Goal: Communication & Community: Answer question/provide support

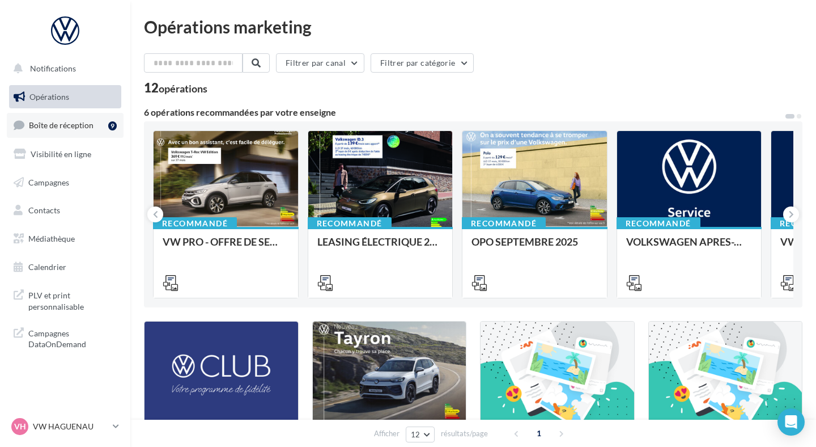
click at [95, 134] on link "Boîte de réception 9" at bounding box center [65, 125] width 117 height 24
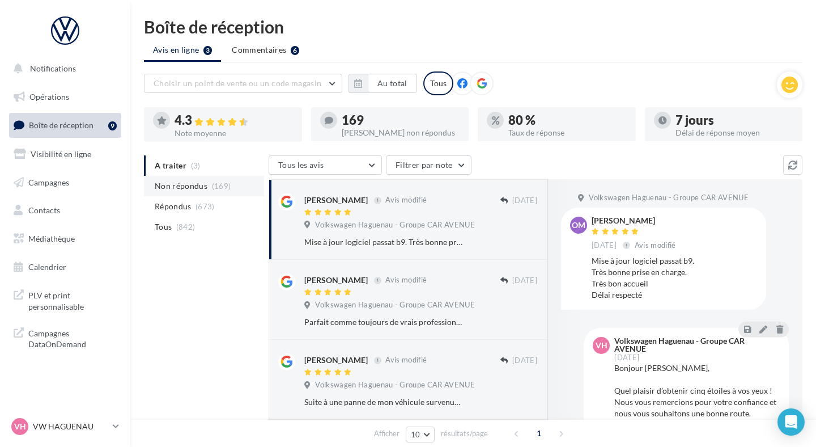
click at [220, 185] on span "(169)" at bounding box center [221, 185] width 19 height 9
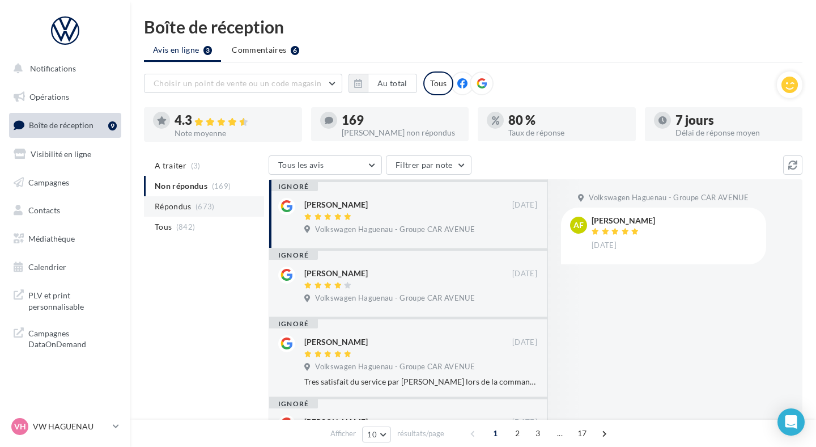
scroll to position [2, 0]
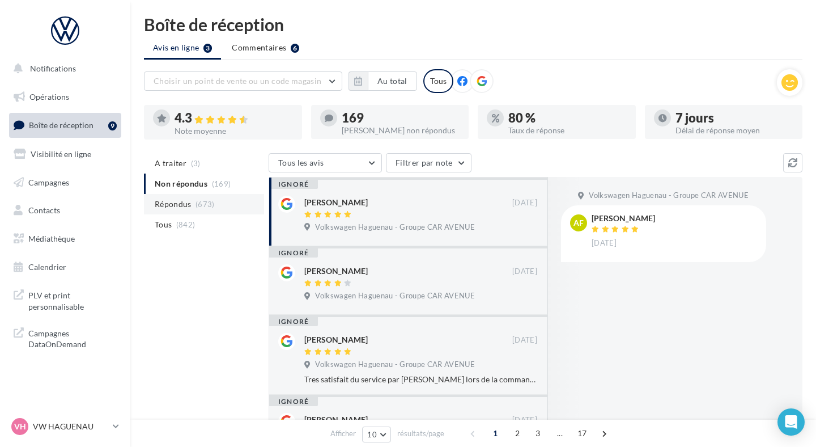
click at [220, 208] on li "Répondus (673)" at bounding box center [204, 204] width 120 height 20
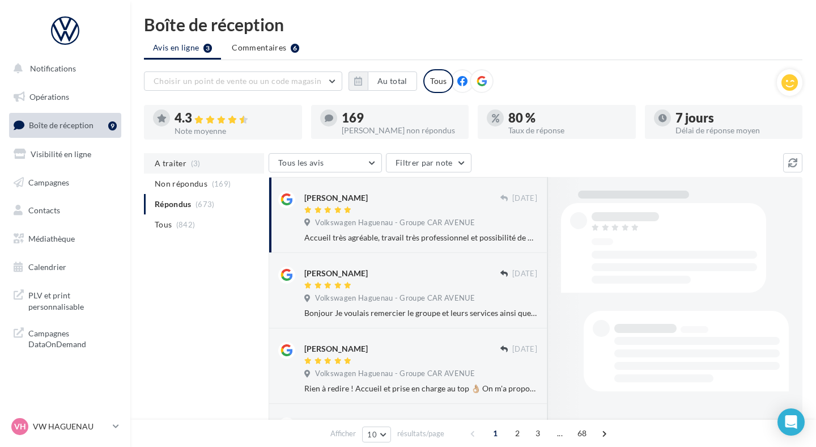
click at [207, 166] on li "A traiter (3)" at bounding box center [204, 163] width 120 height 20
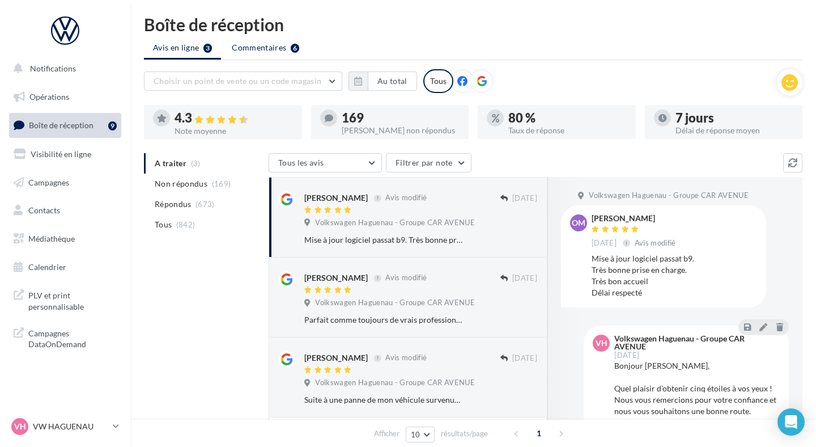
click at [249, 54] on li "Commentaires 6" at bounding box center [266, 47] width 86 height 20
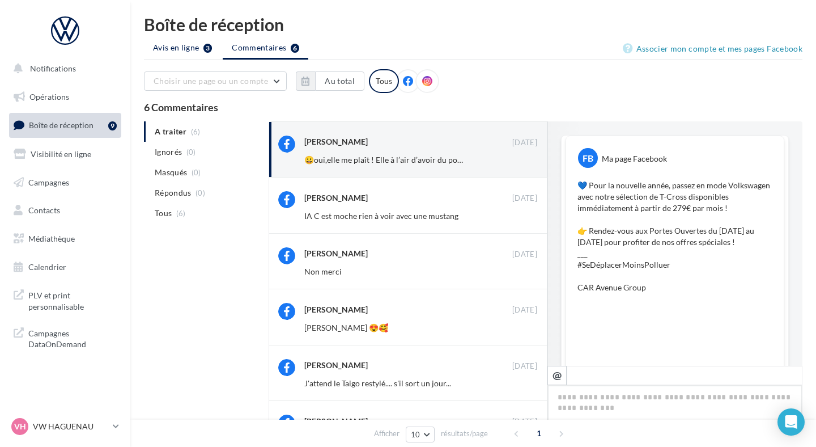
scroll to position [393, 0]
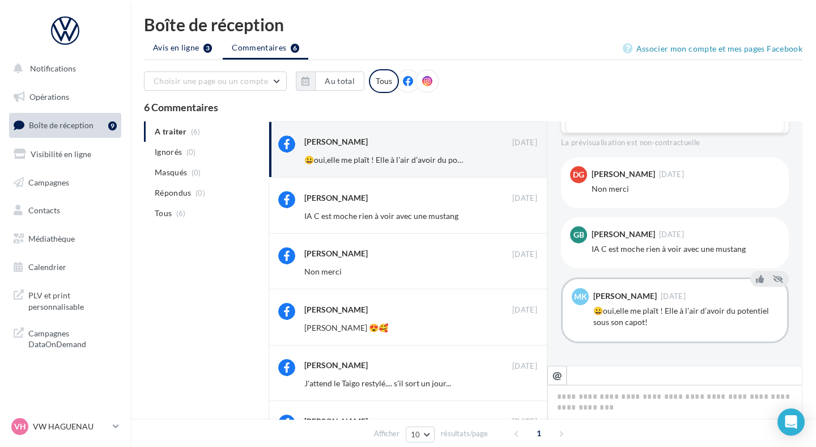
click at [186, 54] on li "Avis en ligne 3" at bounding box center [182, 47] width 77 height 20
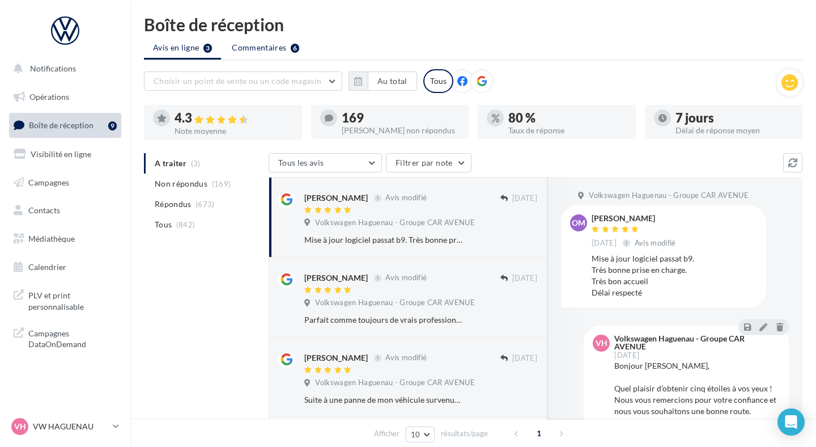
click at [292, 49] on div "6" at bounding box center [295, 48] width 9 height 9
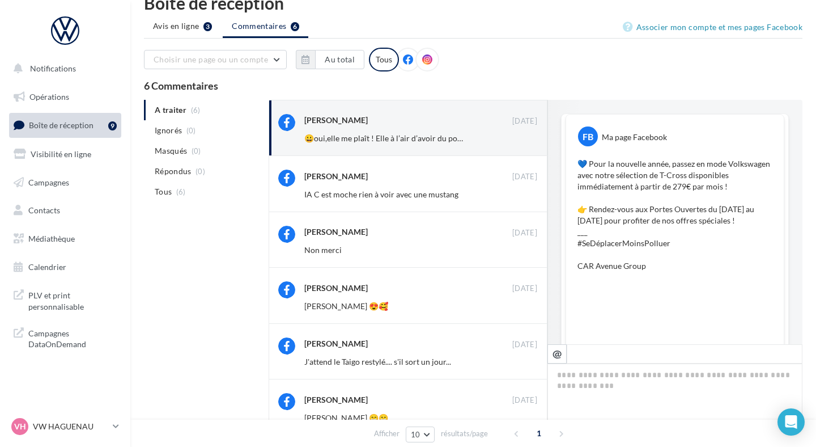
click at [181, 22] on span "Avis en ligne" at bounding box center [176, 25] width 46 height 11
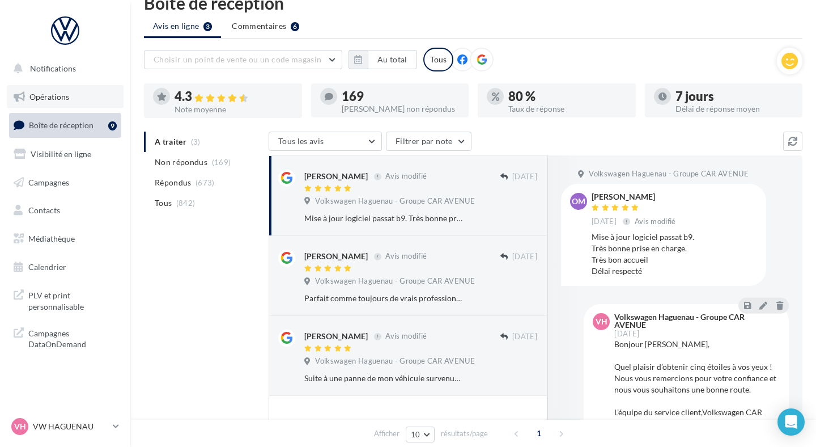
click at [75, 90] on link "Opérations" at bounding box center [65, 97] width 117 height 24
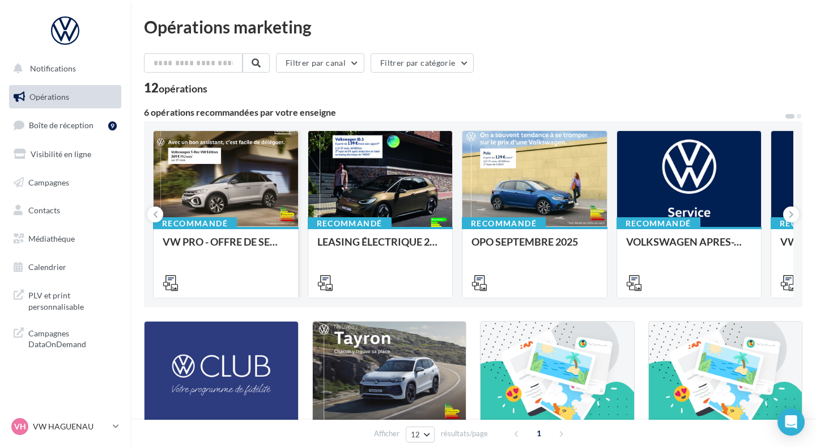
click at [201, 163] on div at bounding box center [226, 179] width 145 height 97
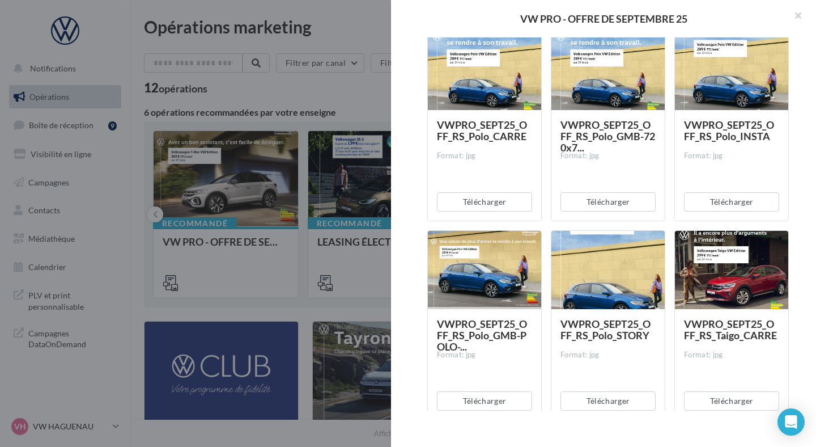
scroll to position [3020, 0]
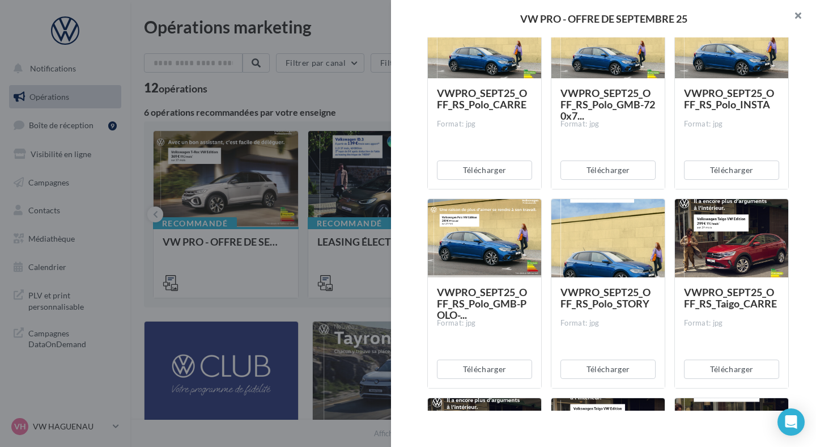
click at [798, 14] on button "button" at bounding box center [793, 17] width 45 height 34
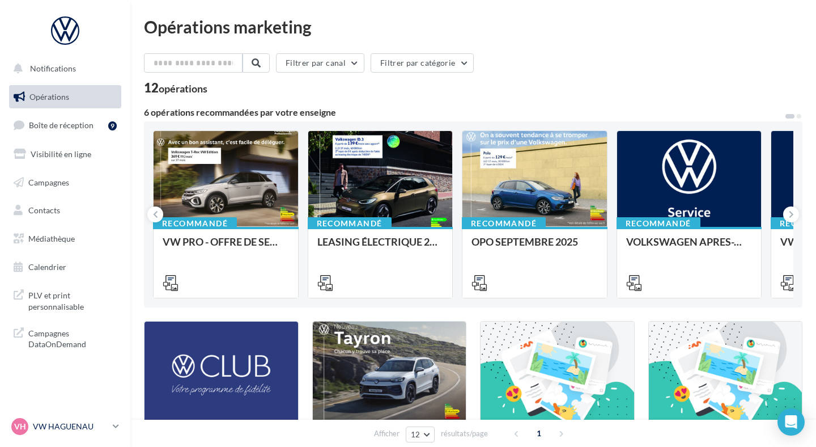
click at [72, 420] on p "VW HAGUENAU" at bounding box center [70, 425] width 75 height 11
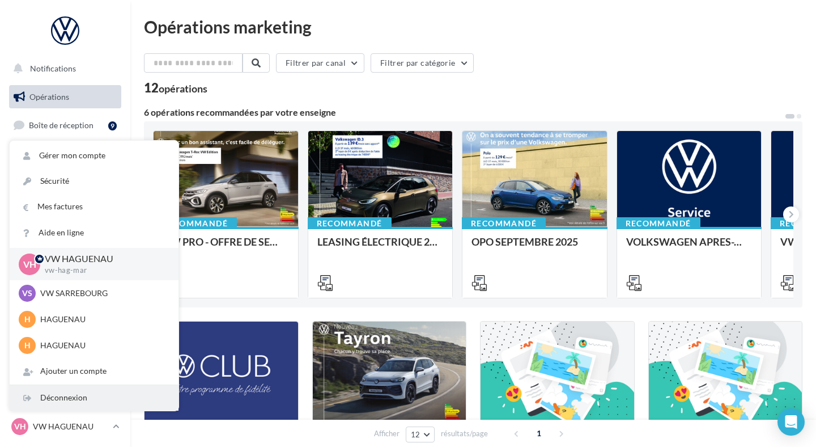
click at [74, 405] on div "Déconnexion" at bounding box center [94, 398] width 169 height 26
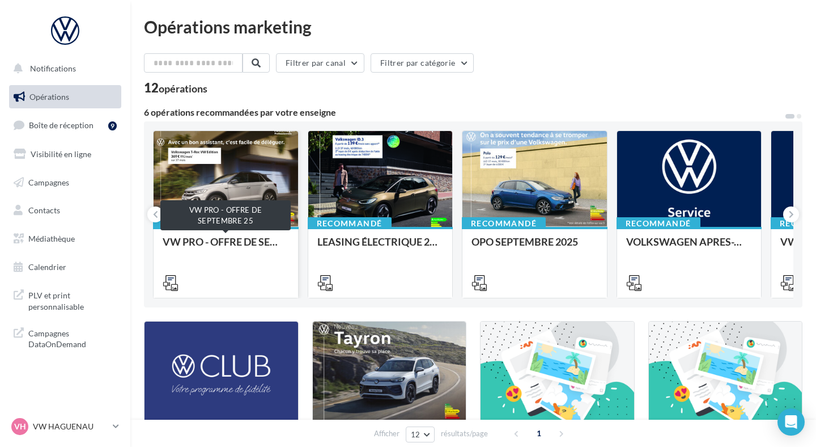
click at [198, 245] on div "VW PRO - OFFRE DE SEPTEMBRE 25" at bounding box center [226, 247] width 126 height 23
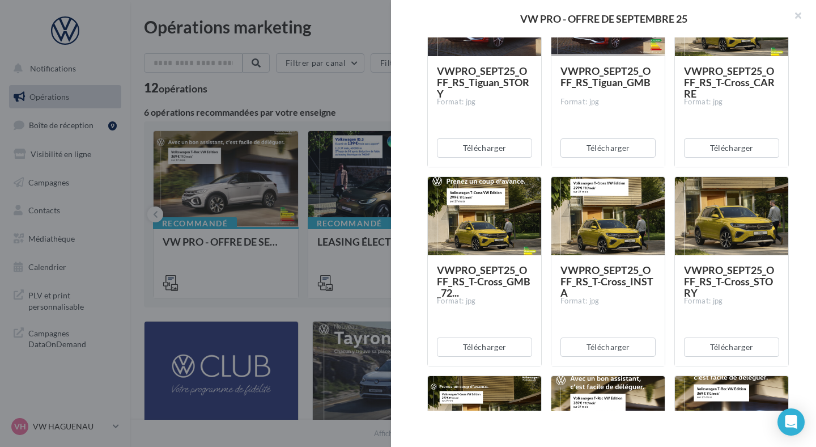
scroll to position [4237, 0]
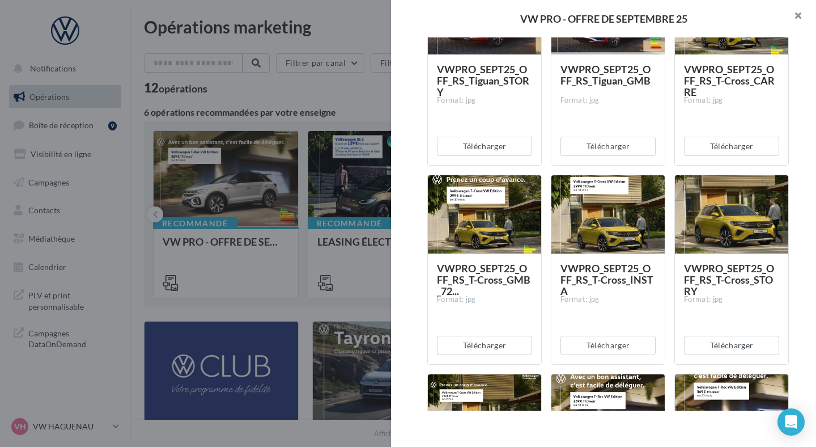
click at [793, 14] on button "button" at bounding box center [793, 17] width 45 height 34
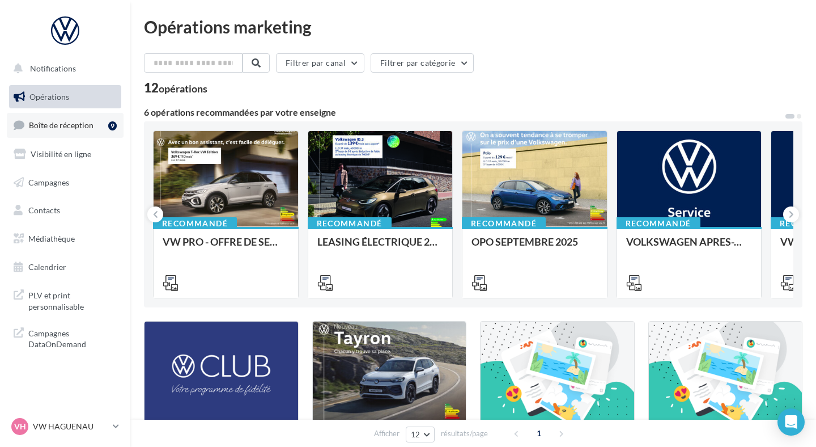
click at [69, 134] on link "Boîte de réception 9" at bounding box center [65, 125] width 117 height 24
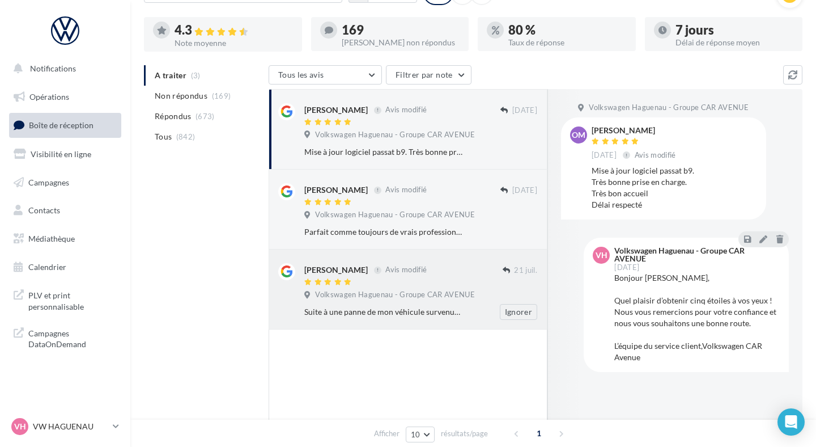
scroll to position [101, 0]
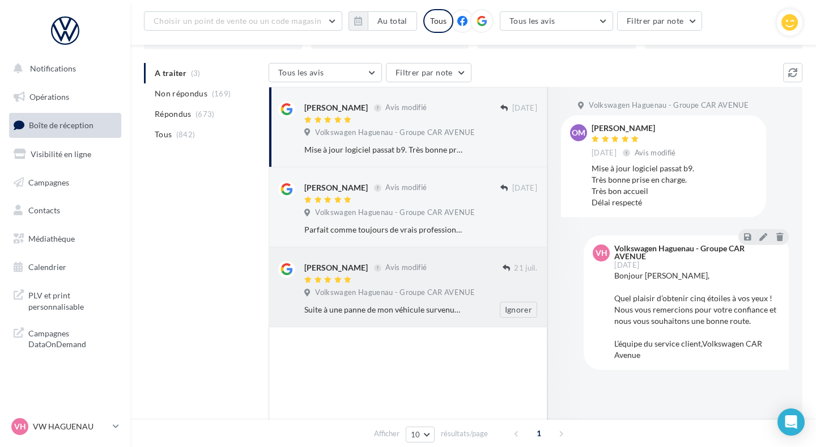
click at [451, 288] on span "Volkswagen Haguenau - Groupe CAR AVENUE" at bounding box center [395, 292] width 160 height 10
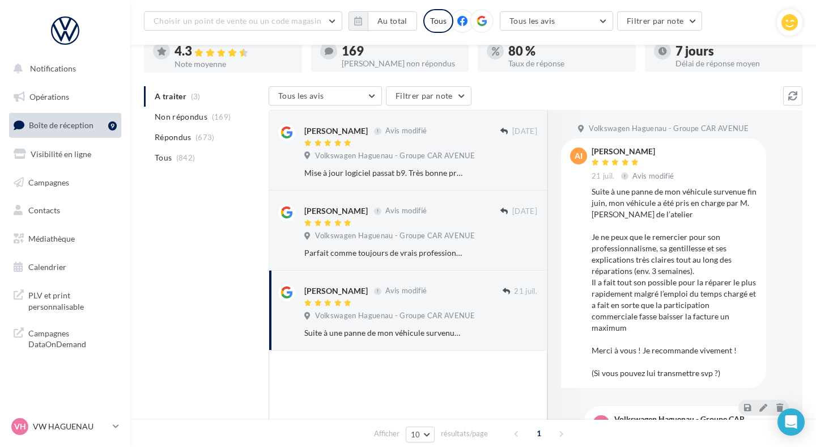
scroll to position [77, 0]
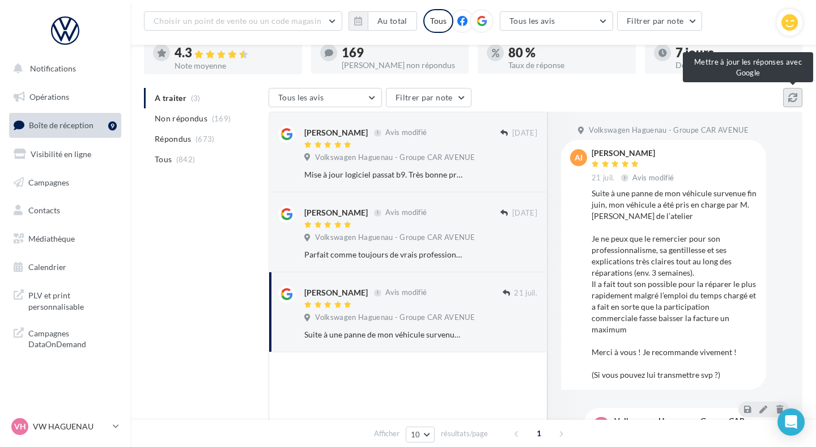
click at [794, 94] on icon at bounding box center [792, 97] width 9 height 9
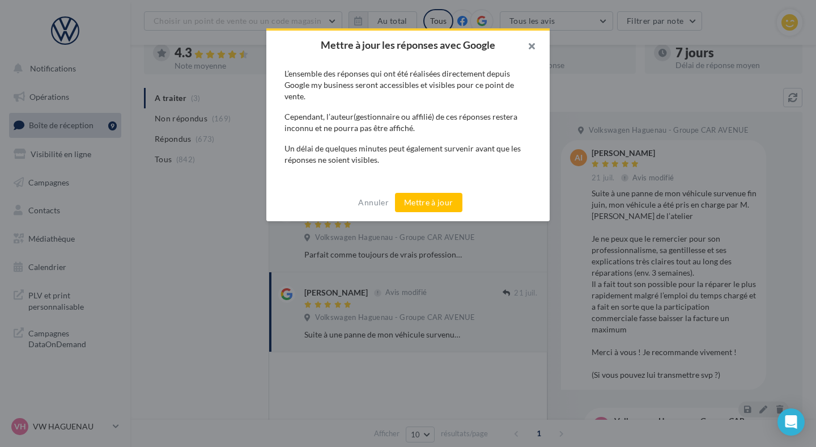
click at [528, 44] on button "button" at bounding box center [526, 48] width 45 height 34
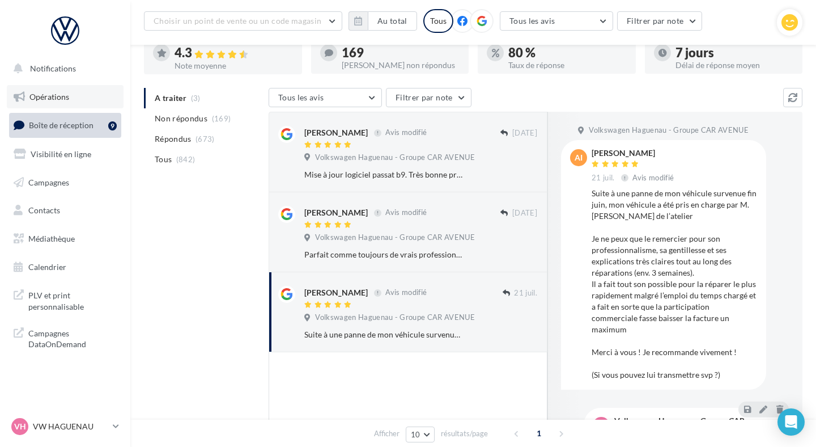
click at [50, 89] on link "Opérations" at bounding box center [65, 97] width 117 height 24
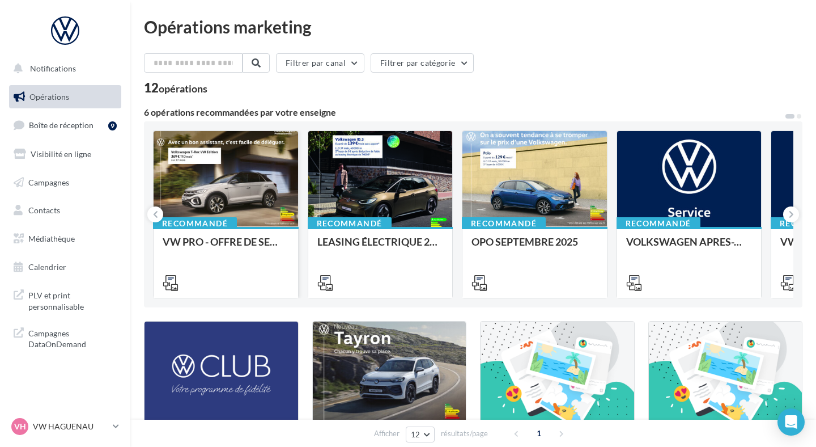
click at [205, 192] on div at bounding box center [226, 179] width 145 height 97
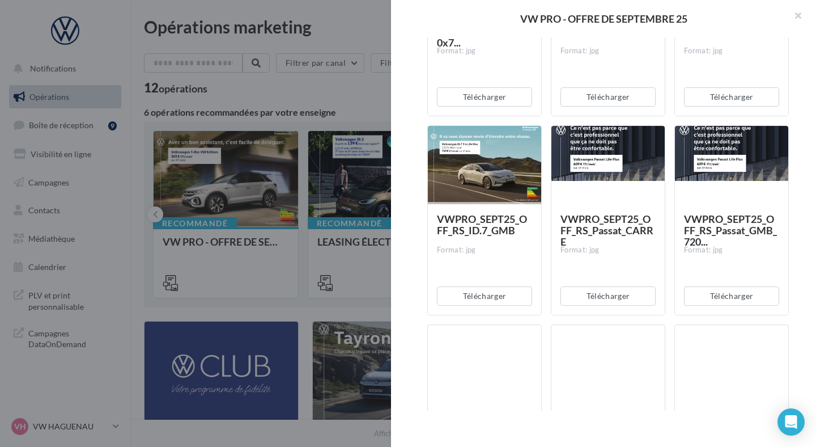
scroll to position [2501, 0]
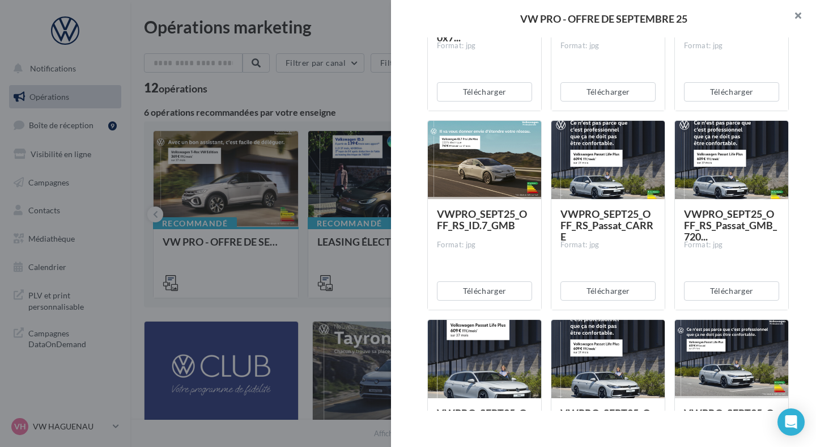
click at [808, 15] on button "button" at bounding box center [793, 17] width 45 height 34
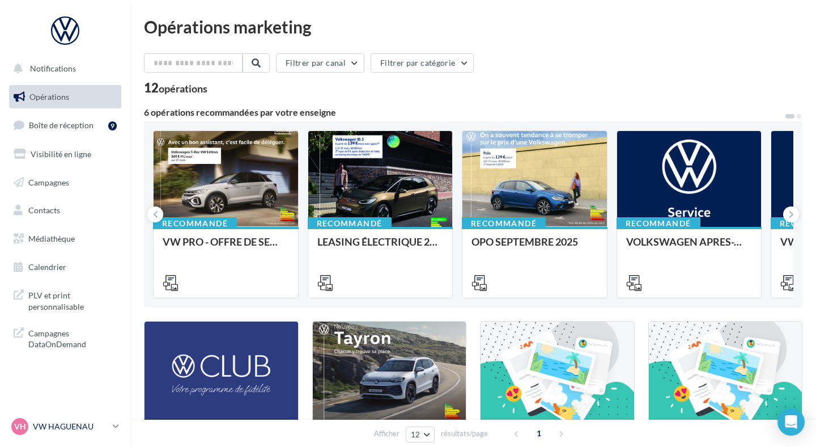
click at [51, 431] on p "VW HAGUENAU" at bounding box center [70, 425] width 75 height 11
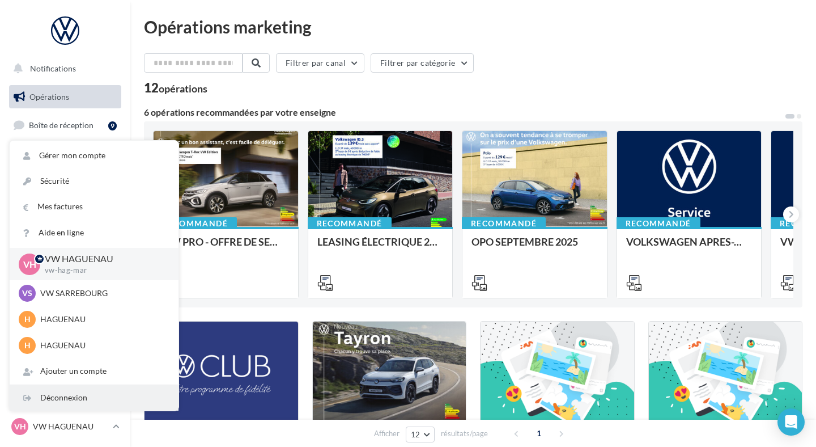
click at [68, 402] on div "Déconnexion" at bounding box center [94, 398] width 169 height 26
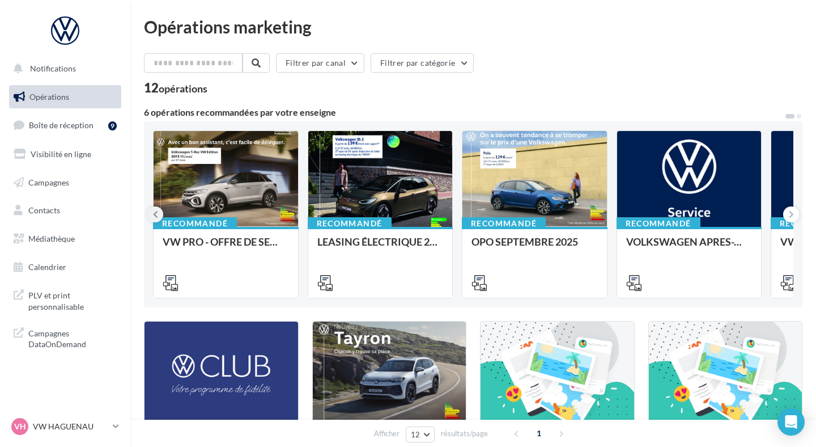
click at [150, 214] on button at bounding box center [155, 214] width 16 height 16
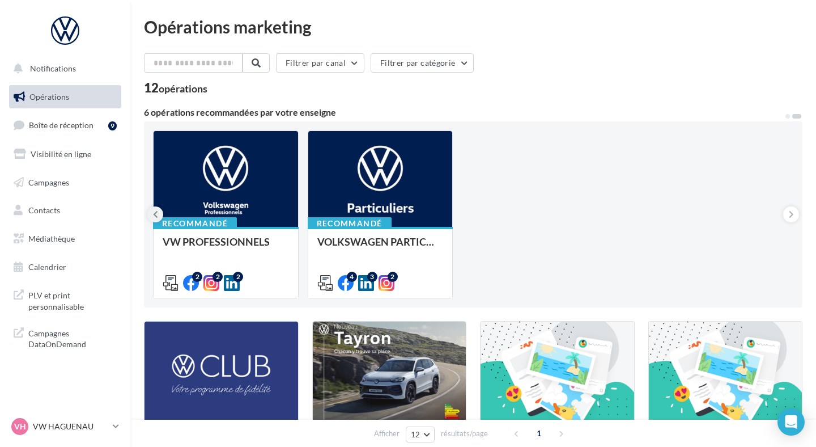
click at [150, 214] on button at bounding box center [155, 214] width 16 height 16
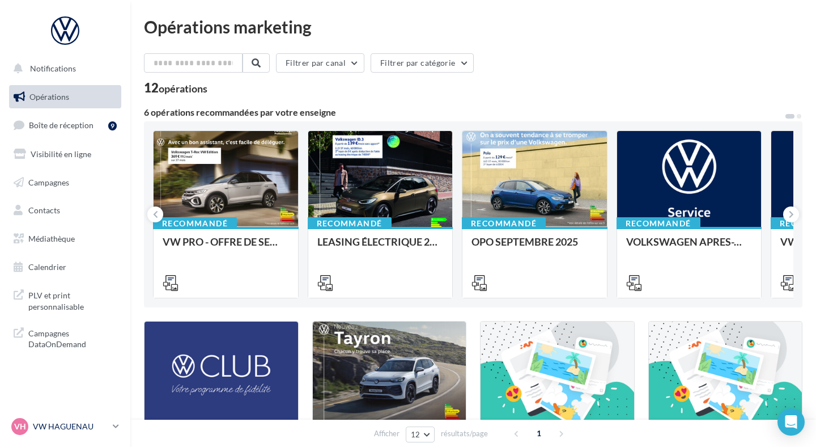
click at [94, 417] on link "VH VW HAGUENAU vw-hag-mar" at bounding box center [65, 426] width 112 height 22
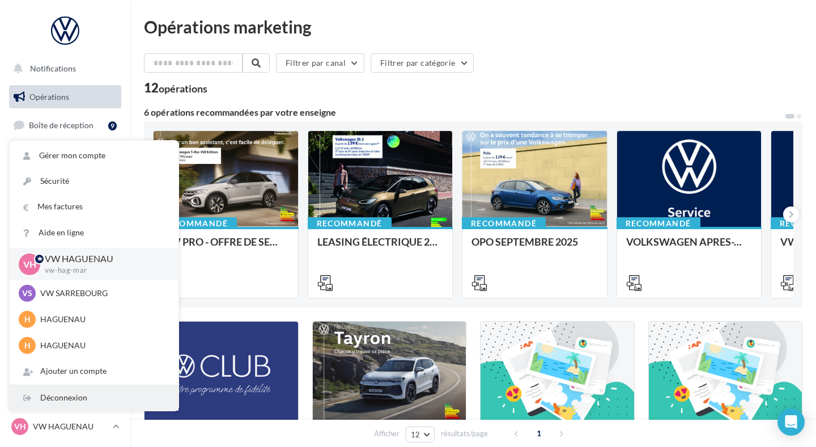
click at [96, 397] on div "Déconnexion" at bounding box center [94, 398] width 169 height 26
